Goal: Information Seeking & Learning: Learn about a topic

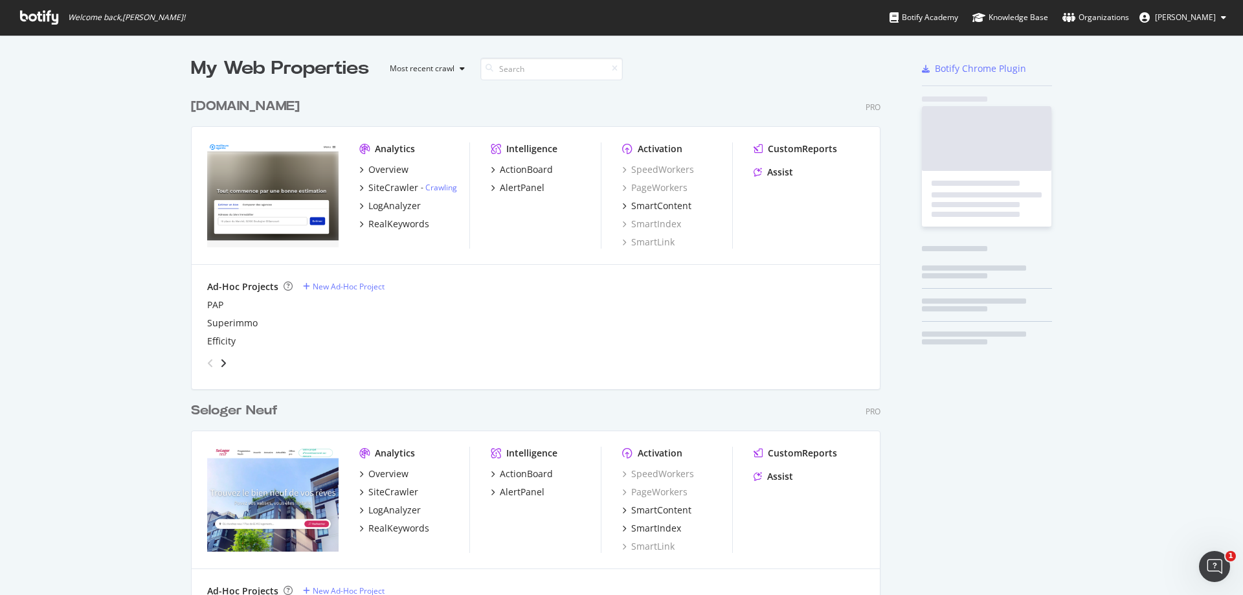
scroll to position [3658, 690]
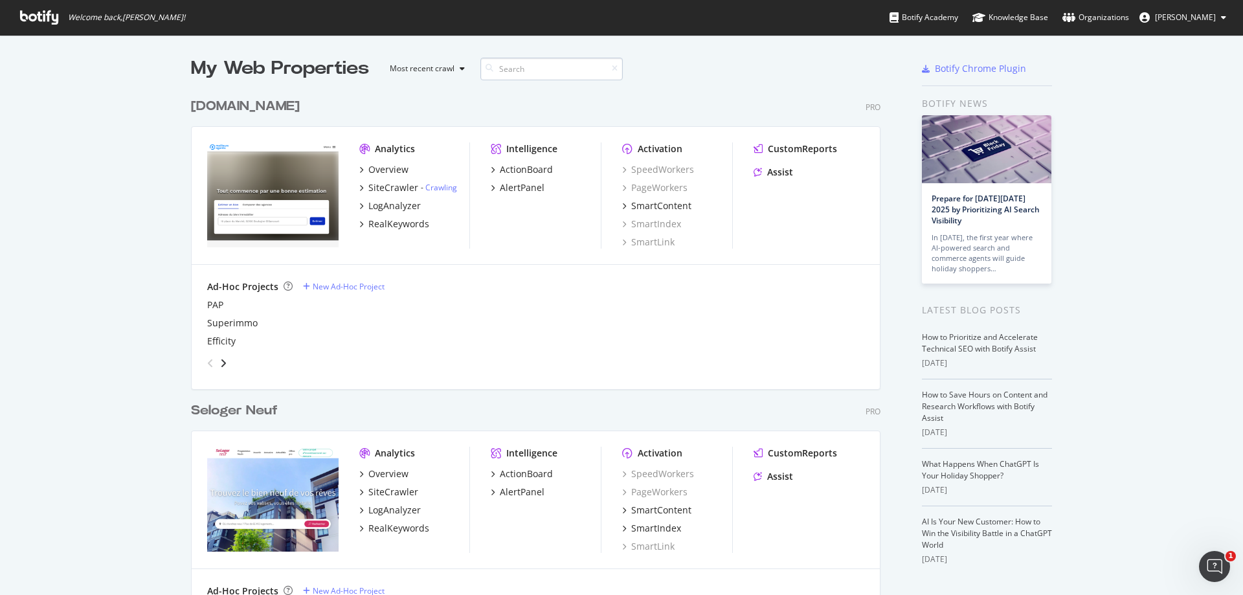
click at [596, 73] on input at bounding box center [551, 69] width 142 height 23
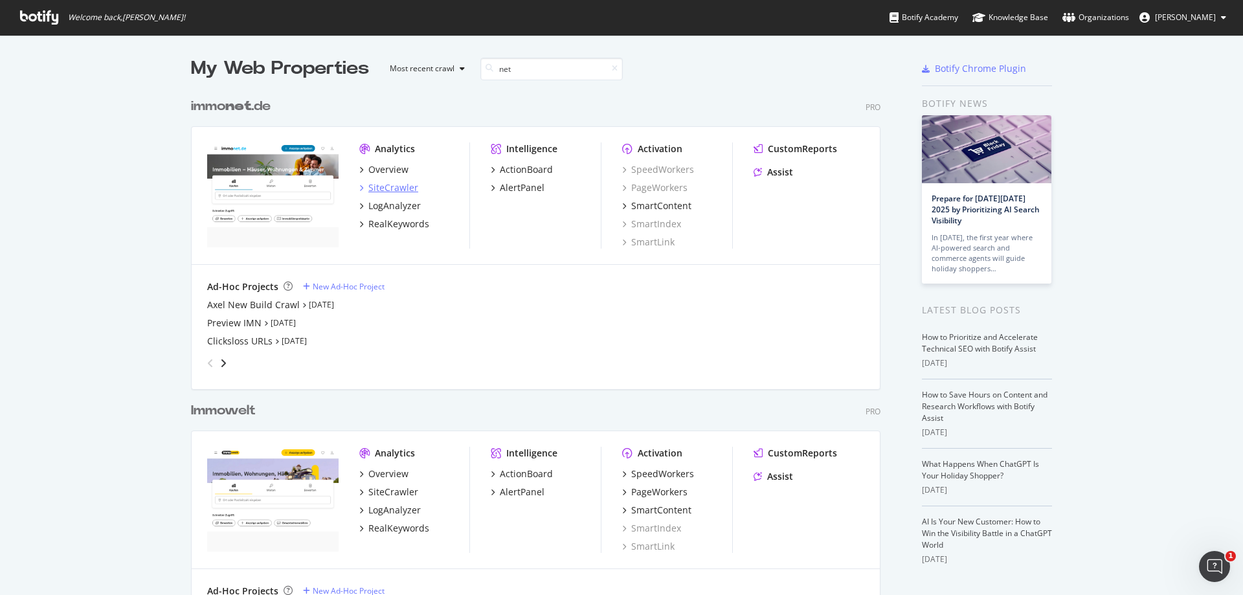
type input "net"
click at [410, 186] on div "SiteCrawler" at bounding box center [393, 187] width 50 height 13
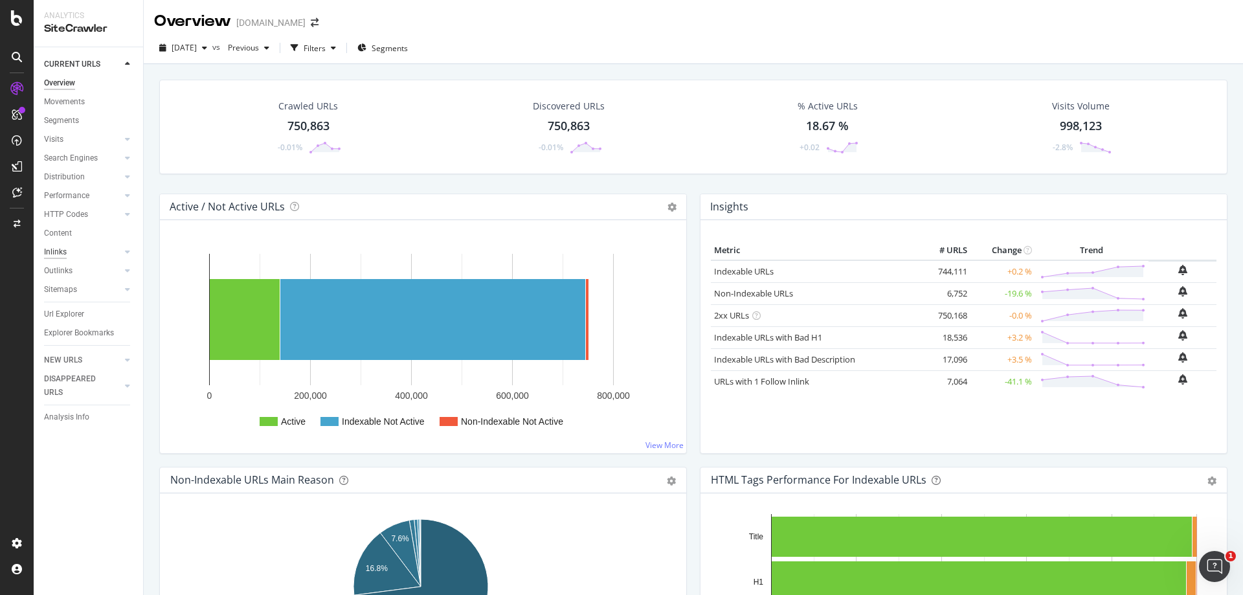
click at [60, 250] on div "Inlinks" at bounding box center [55, 252] width 23 height 14
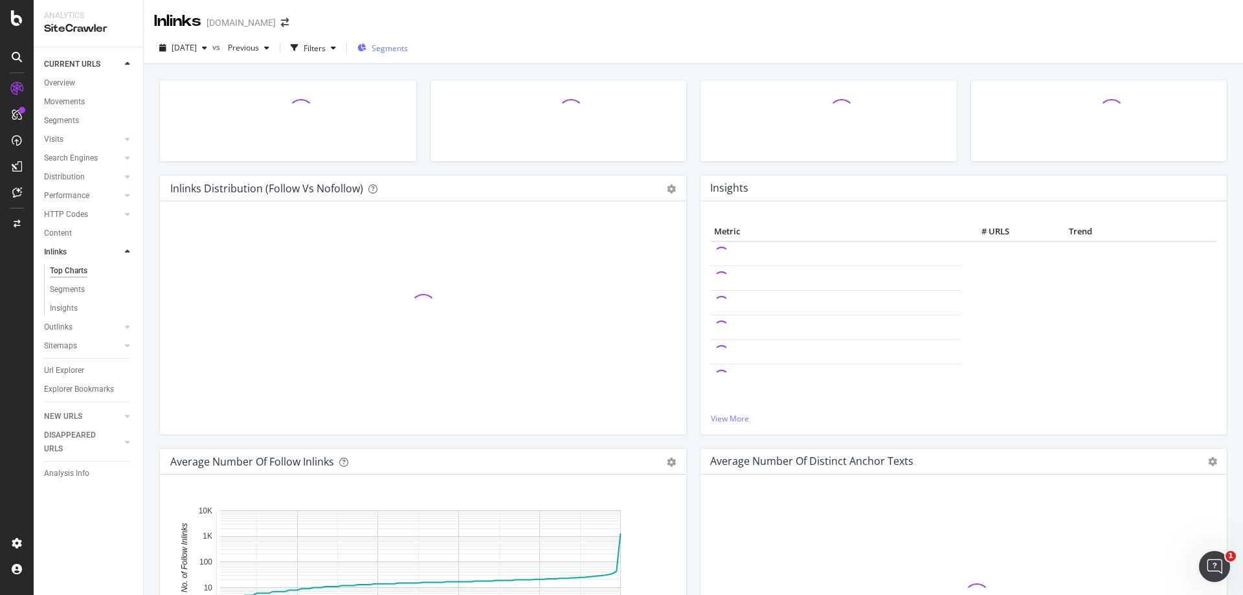
click at [408, 46] on span "Segments" at bounding box center [390, 48] width 36 height 11
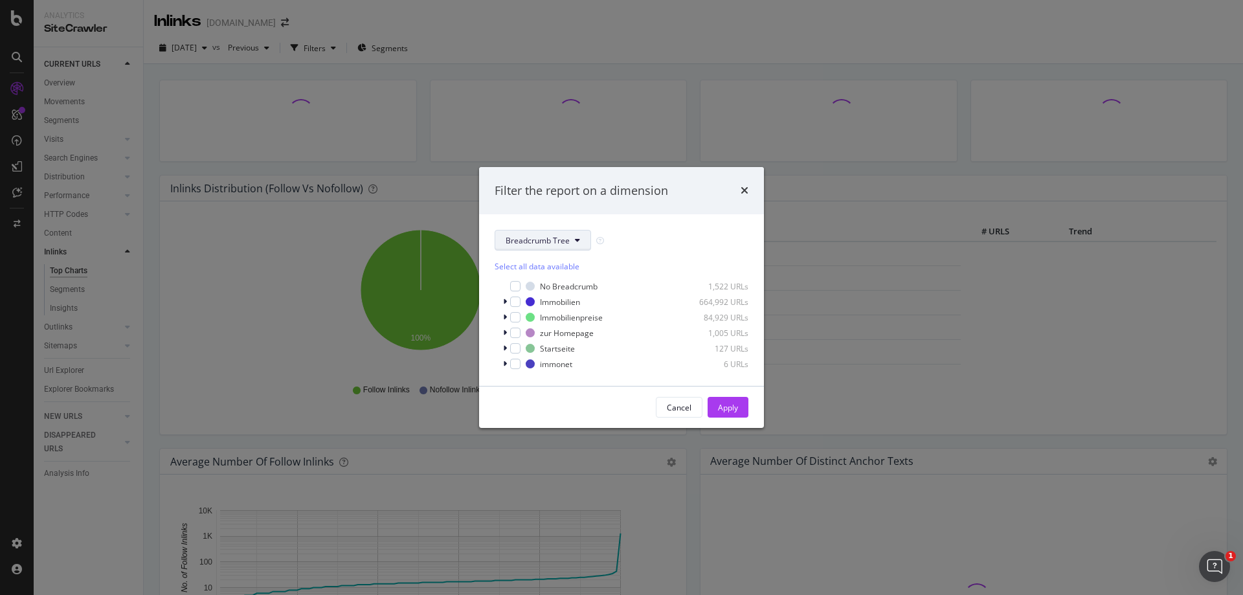
click at [524, 240] on span "Breadcrumb Tree" at bounding box center [538, 240] width 64 height 11
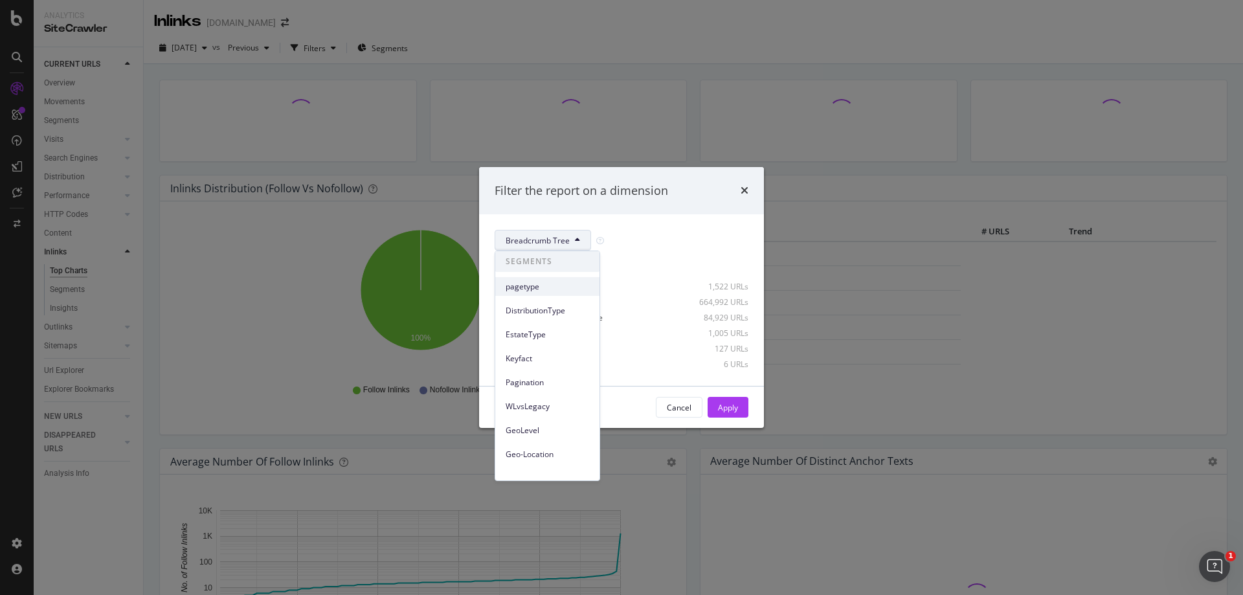
click at [547, 287] on span "pagetype" at bounding box center [548, 287] width 84 height 12
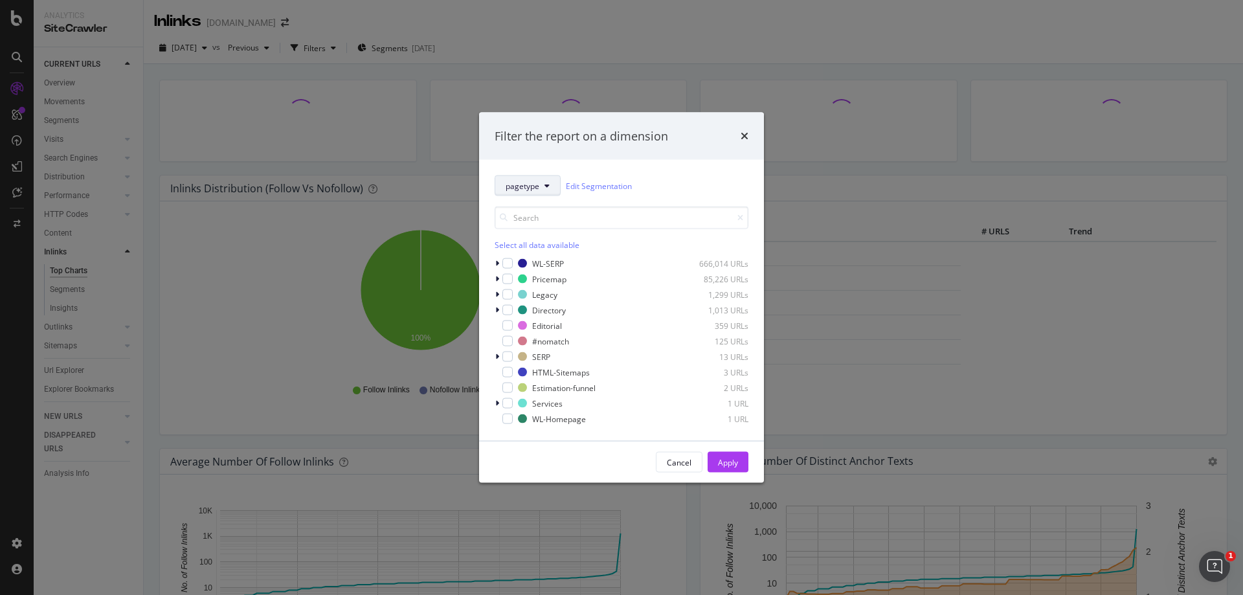
click at [548, 190] on button "pagetype" at bounding box center [528, 185] width 66 height 21
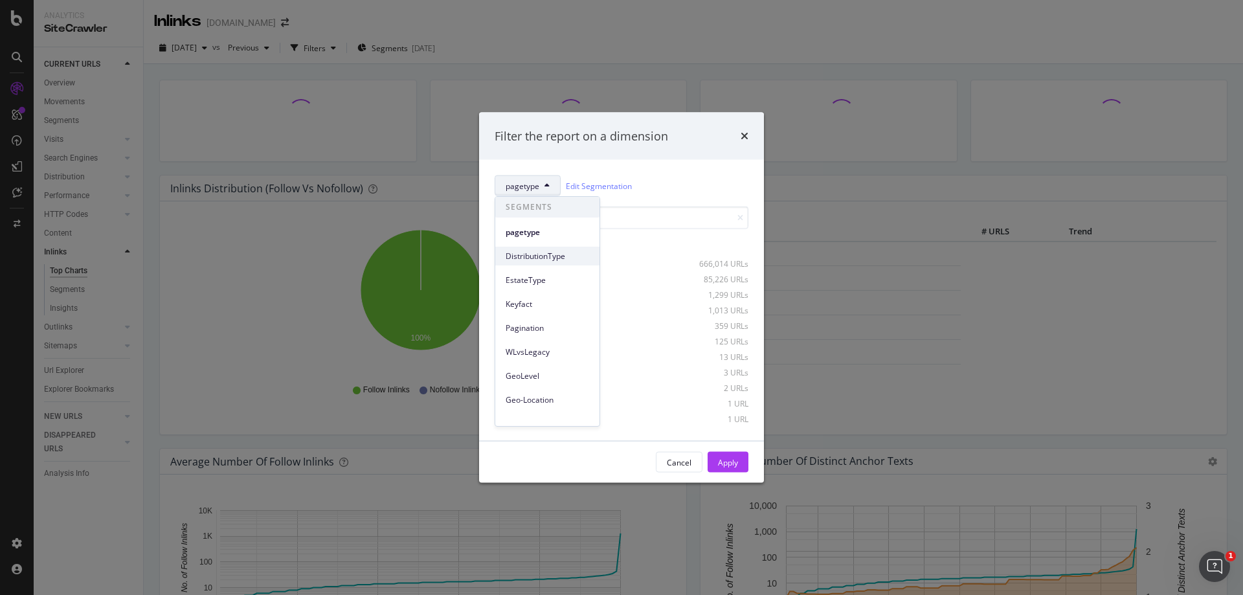
click at [544, 260] on span "DistributionType" at bounding box center [548, 257] width 84 height 12
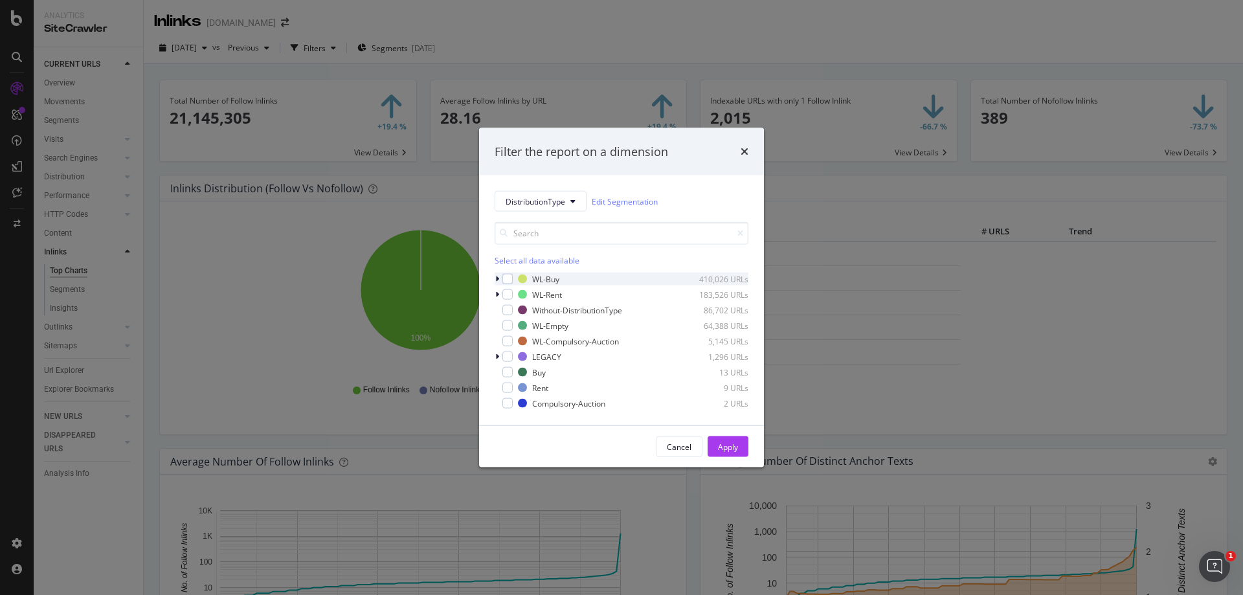
click at [497, 278] on icon "modal" at bounding box center [497, 279] width 4 height 8
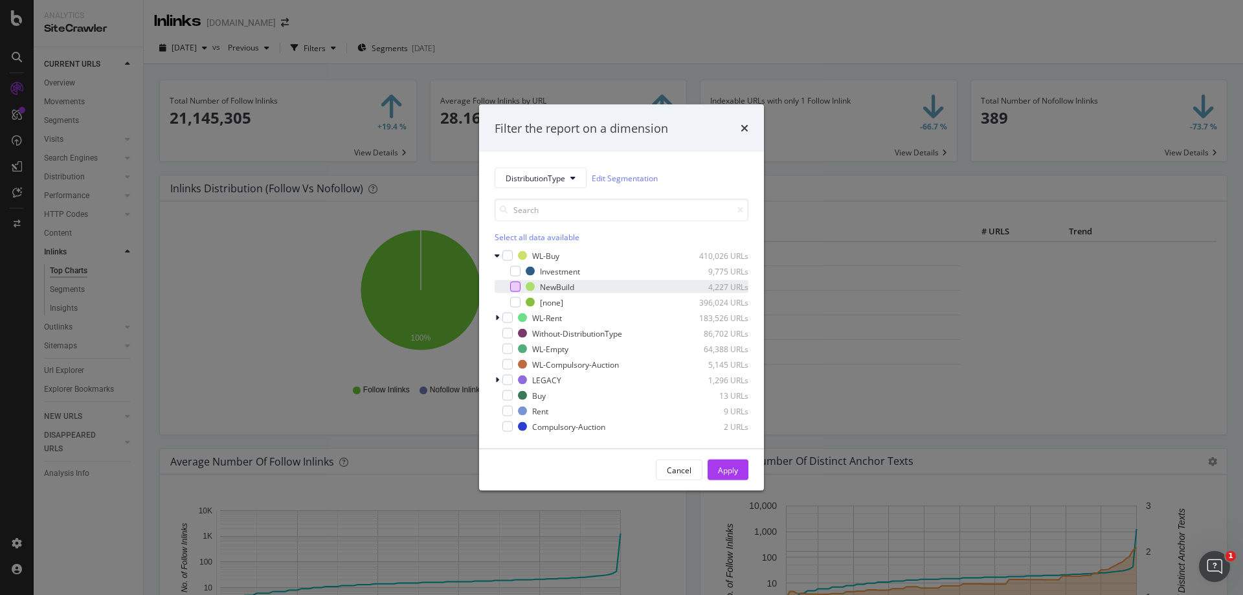
click at [514, 286] on div "modal" at bounding box center [515, 287] width 10 height 10
click at [723, 464] on div "Apply" at bounding box center [728, 469] width 20 height 19
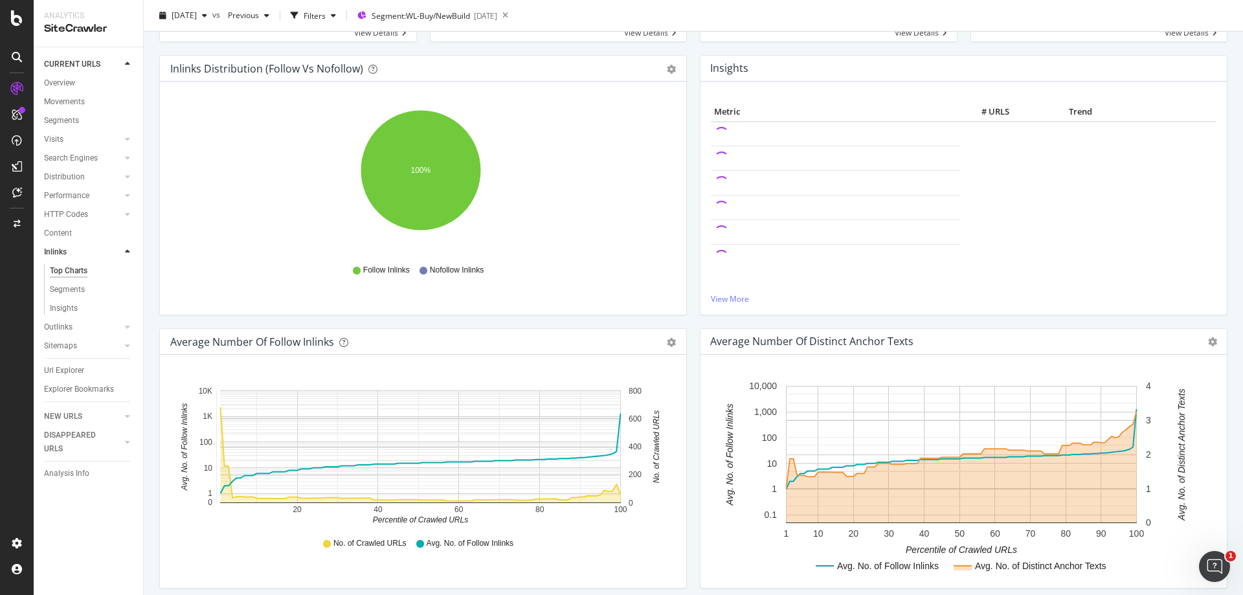
scroll to position [130, 0]
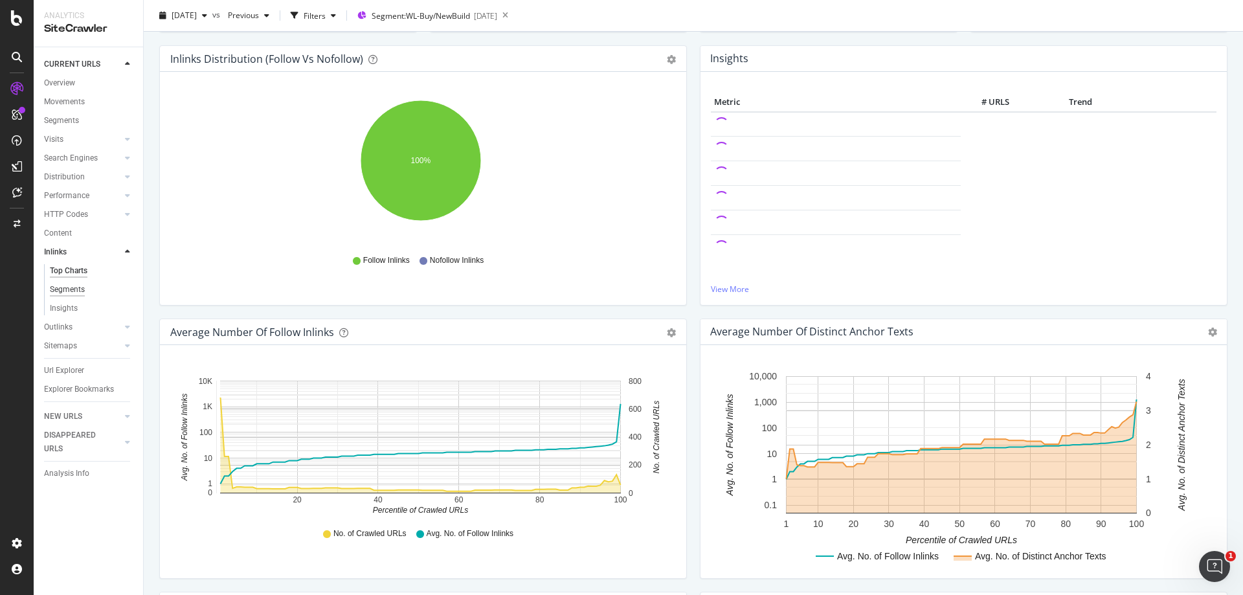
click at [76, 289] on div "Segments" at bounding box center [67, 290] width 35 height 14
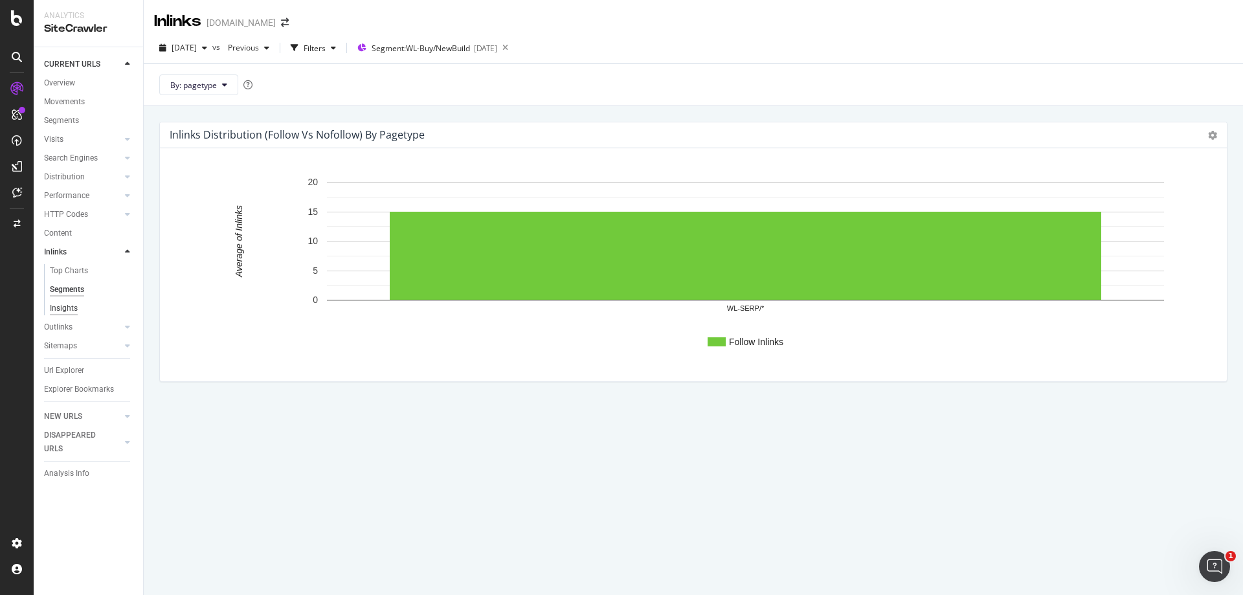
click at [68, 311] on div "Insights" at bounding box center [64, 309] width 28 height 14
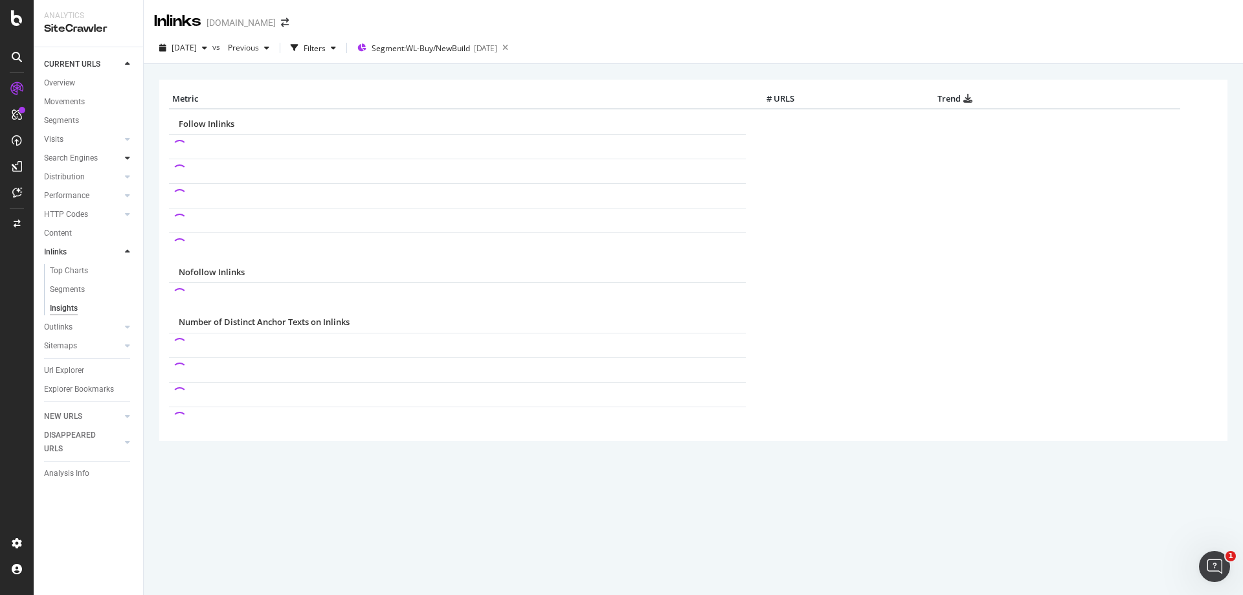
click at [129, 158] on icon at bounding box center [127, 158] width 5 height 8
click at [69, 175] on div "Top Charts" at bounding box center [69, 177] width 38 height 14
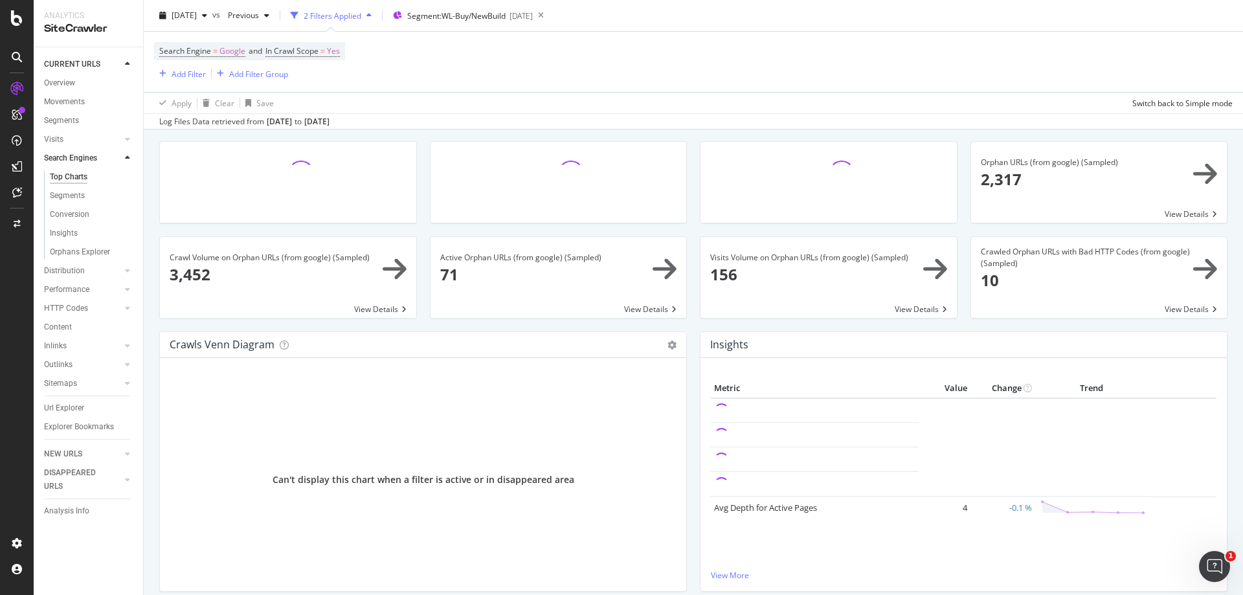
scroll to position [65, 0]
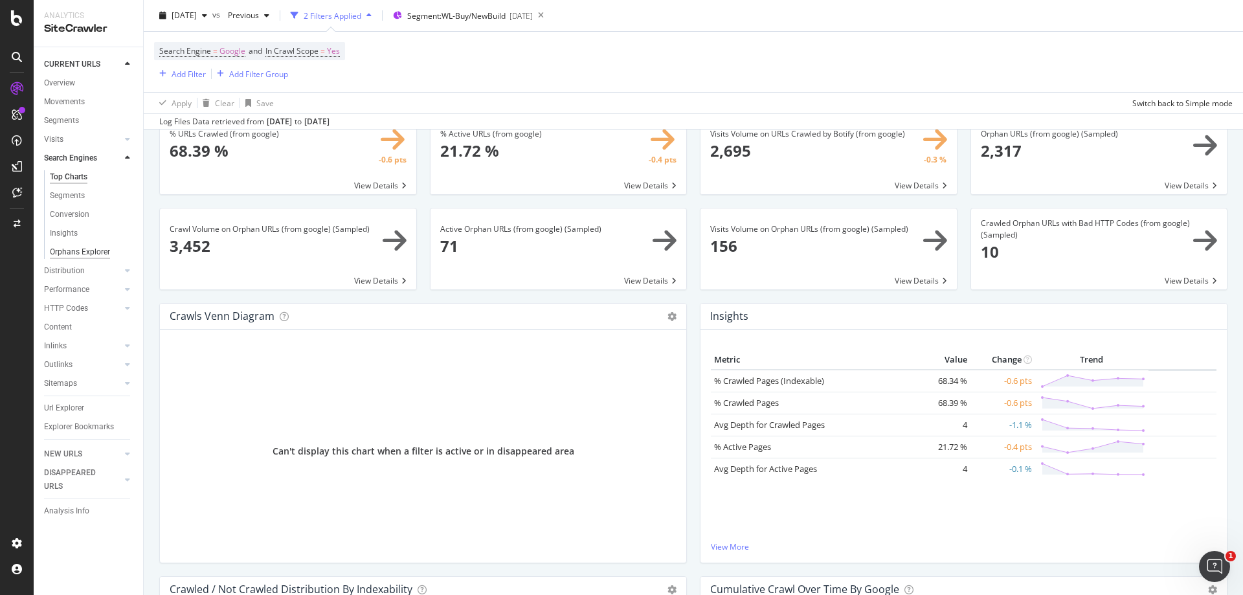
click at [95, 256] on div "Orphans Explorer" at bounding box center [80, 252] width 60 height 14
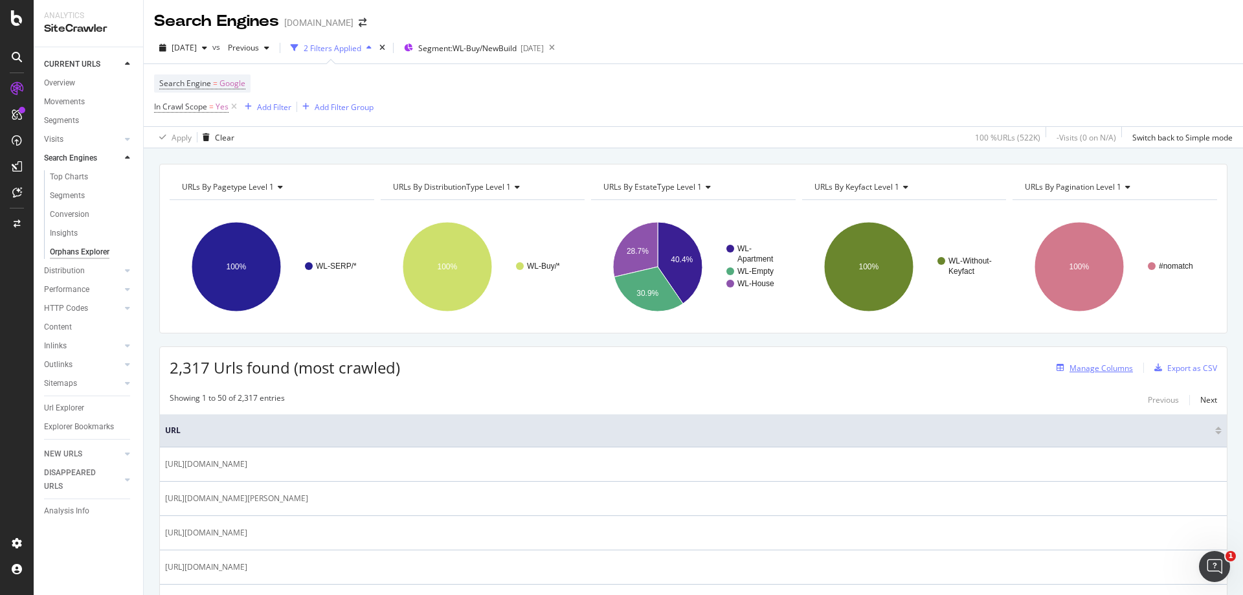
click at [1093, 369] on div "Manage Columns" at bounding box center [1101, 368] width 63 height 11
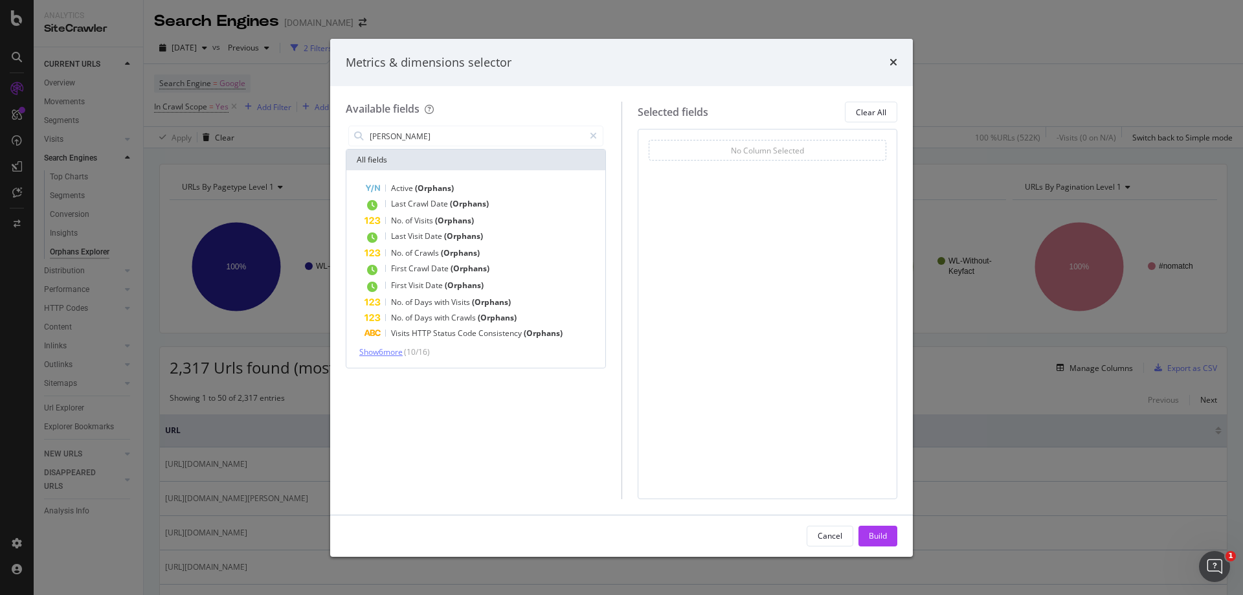
type input "orpha"
click at [390, 352] on span "Show 6 more" at bounding box center [380, 351] width 43 height 11
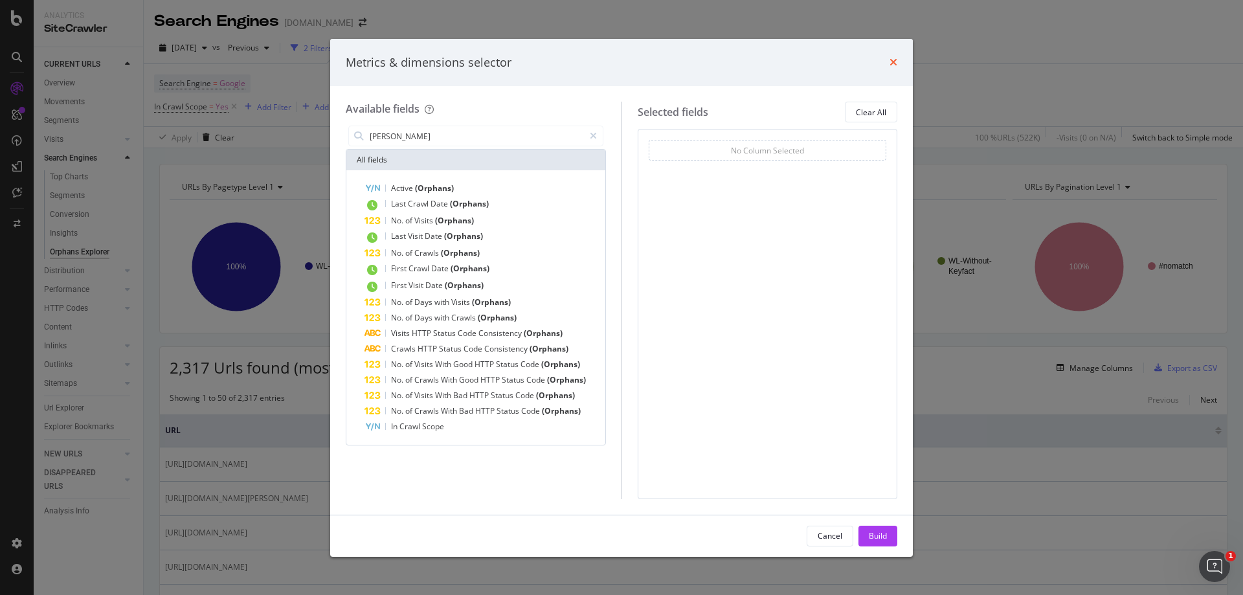
click at [894, 61] on icon "times" at bounding box center [894, 62] width 8 height 10
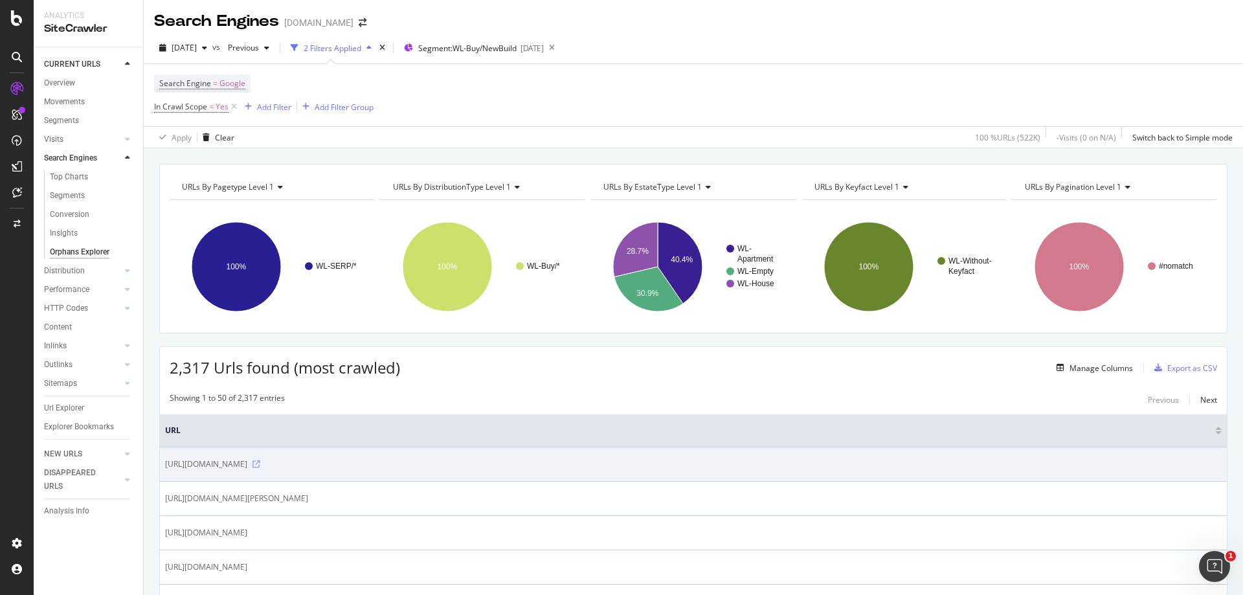
click at [260, 463] on icon at bounding box center [257, 464] width 8 height 8
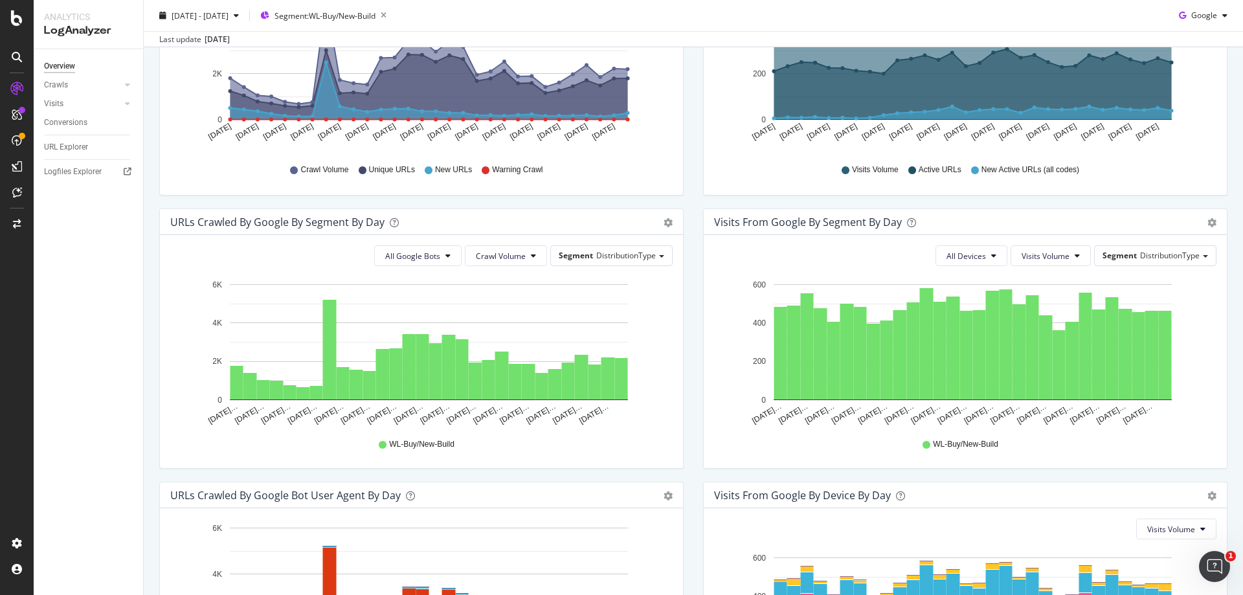
scroll to position [7, 0]
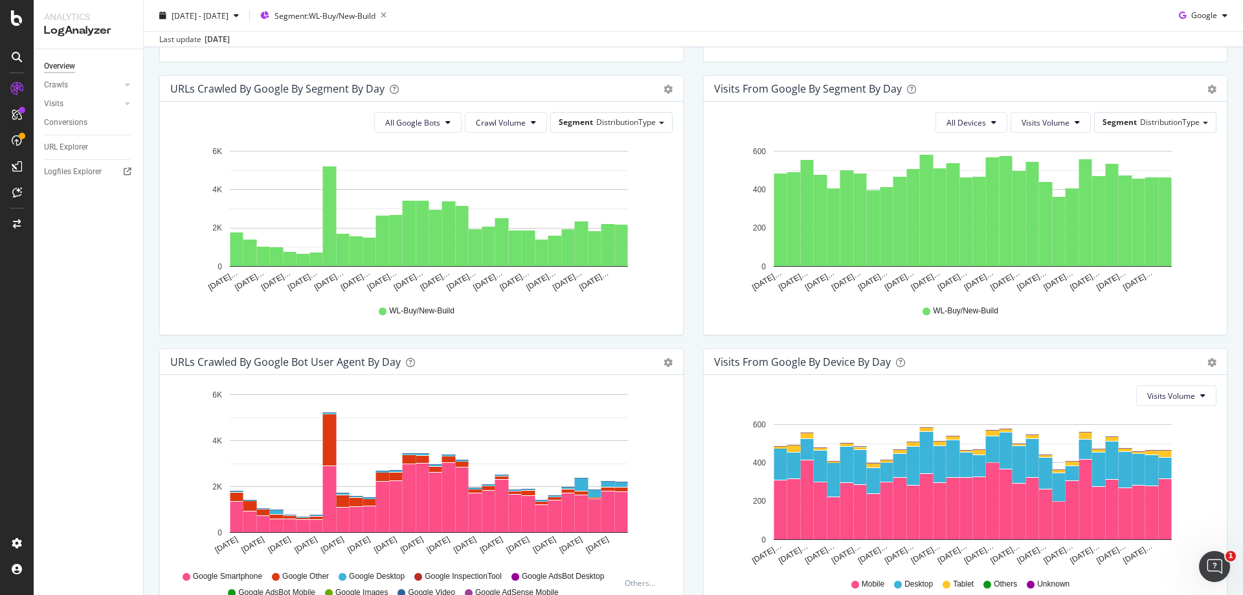
scroll to position [324, 0]
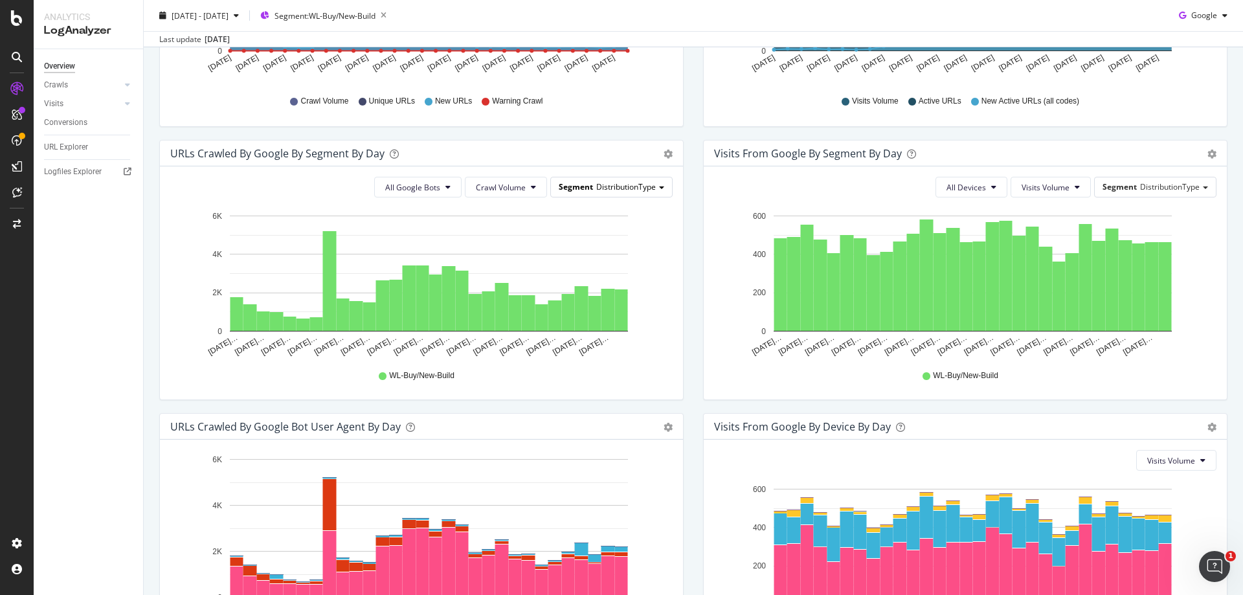
click at [623, 193] on div "Segment DistributionType" at bounding box center [611, 186] width 121 height 19
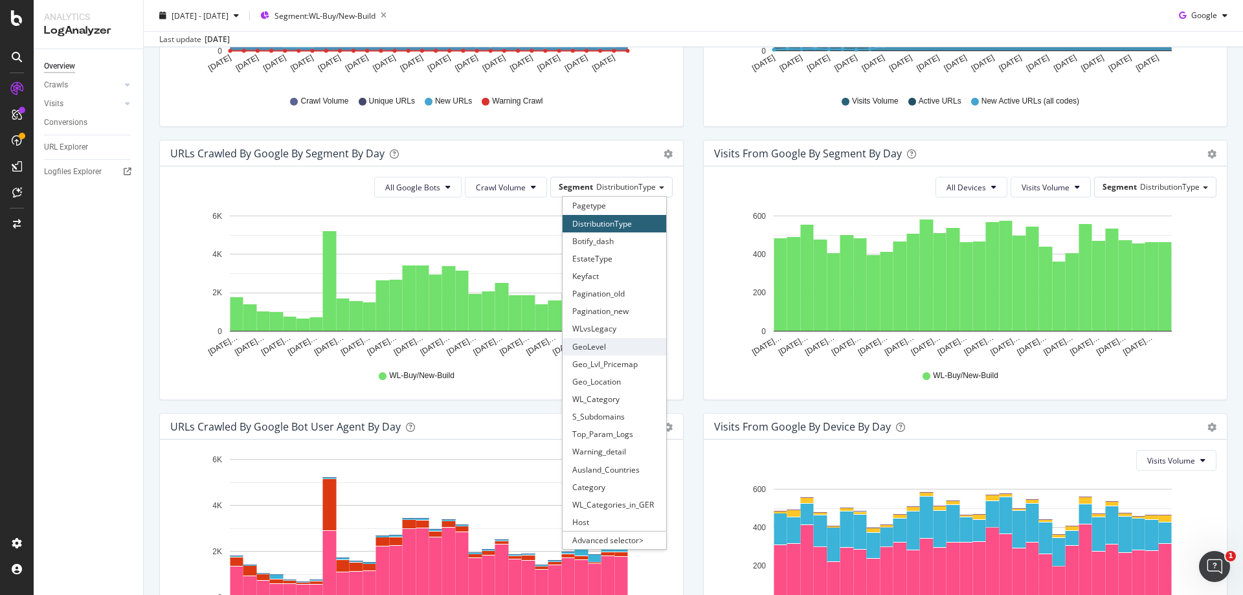
click at [605, 342] on div "GeoLevel" at bounding box center [615, 346] width 104 height 17
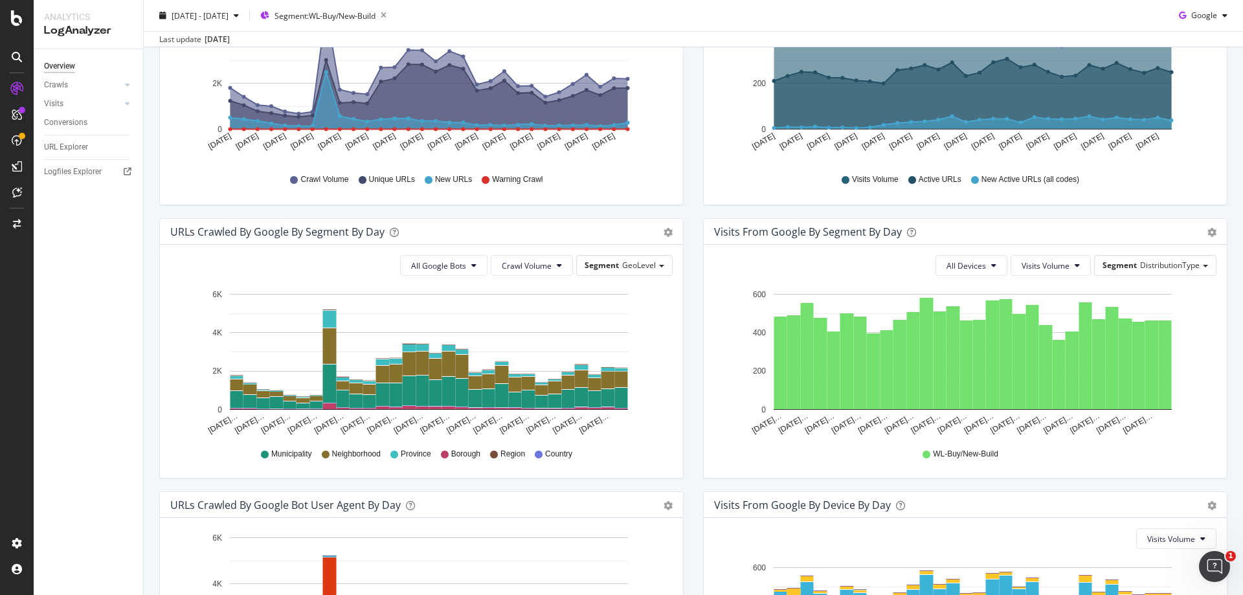
scroll to position [259, 0]
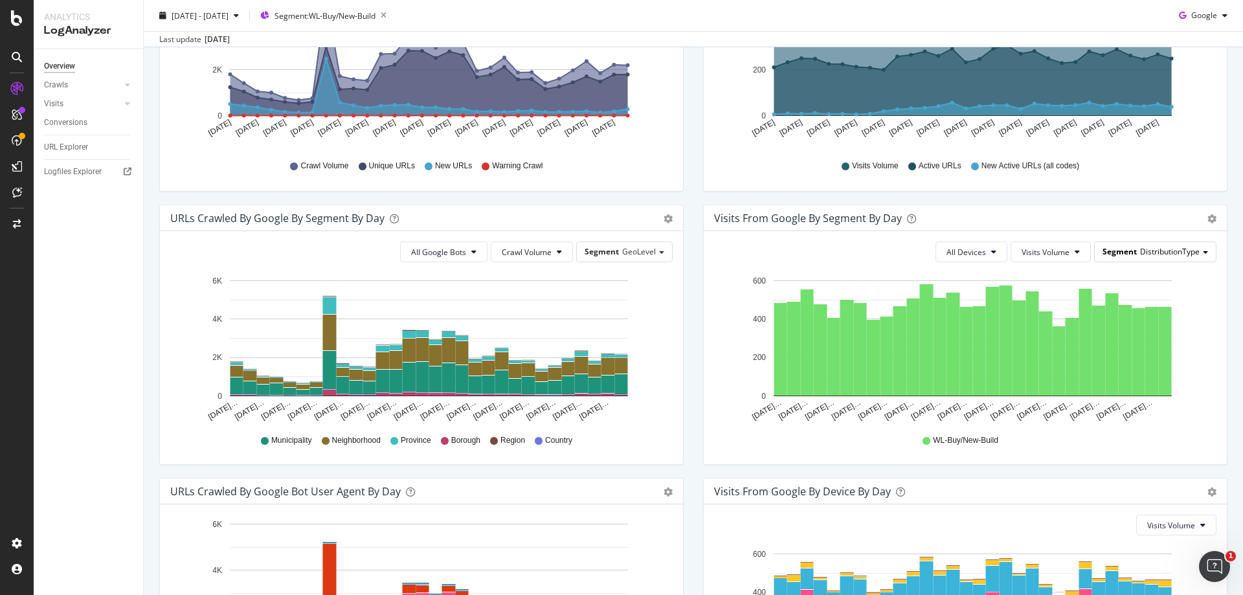
click at [1156, 253] on span "DistributionType" at bounding box center [1170, 251] width 60 height 11
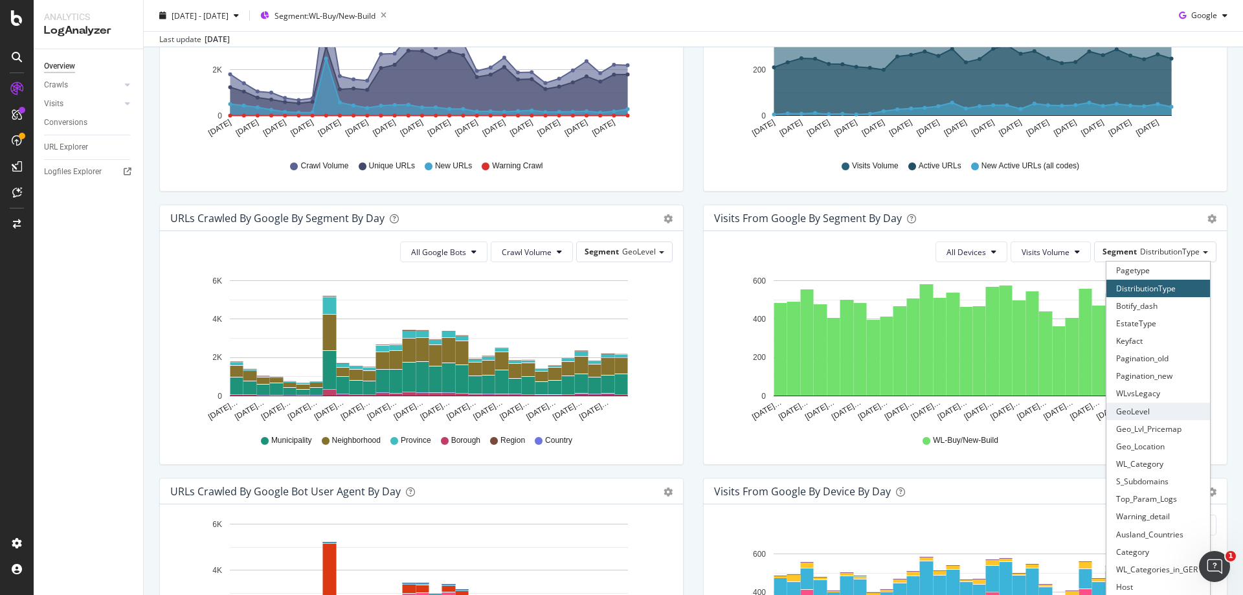
click at [1142, 411] on div "GeoLevel" at bounding box center [1159, 411] width 104 height 17
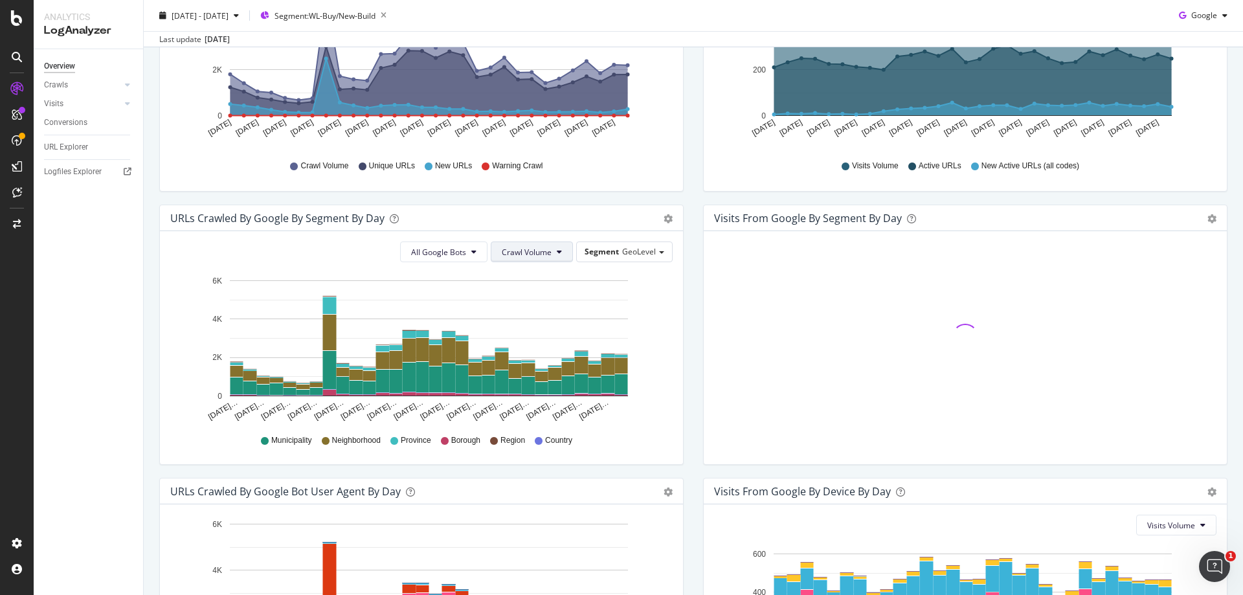
click at [547, 257] on span "Crawl Volume" at bounding box center [527, 252] width 50 height 11
click at [537, 227] on div "URLs Crawled by Google By Segment By Day Timeline (by Value) Table" at bounding box center [421, 218] width 523 height 26
